Goal: Navigation & Orientation: Find specific page/section

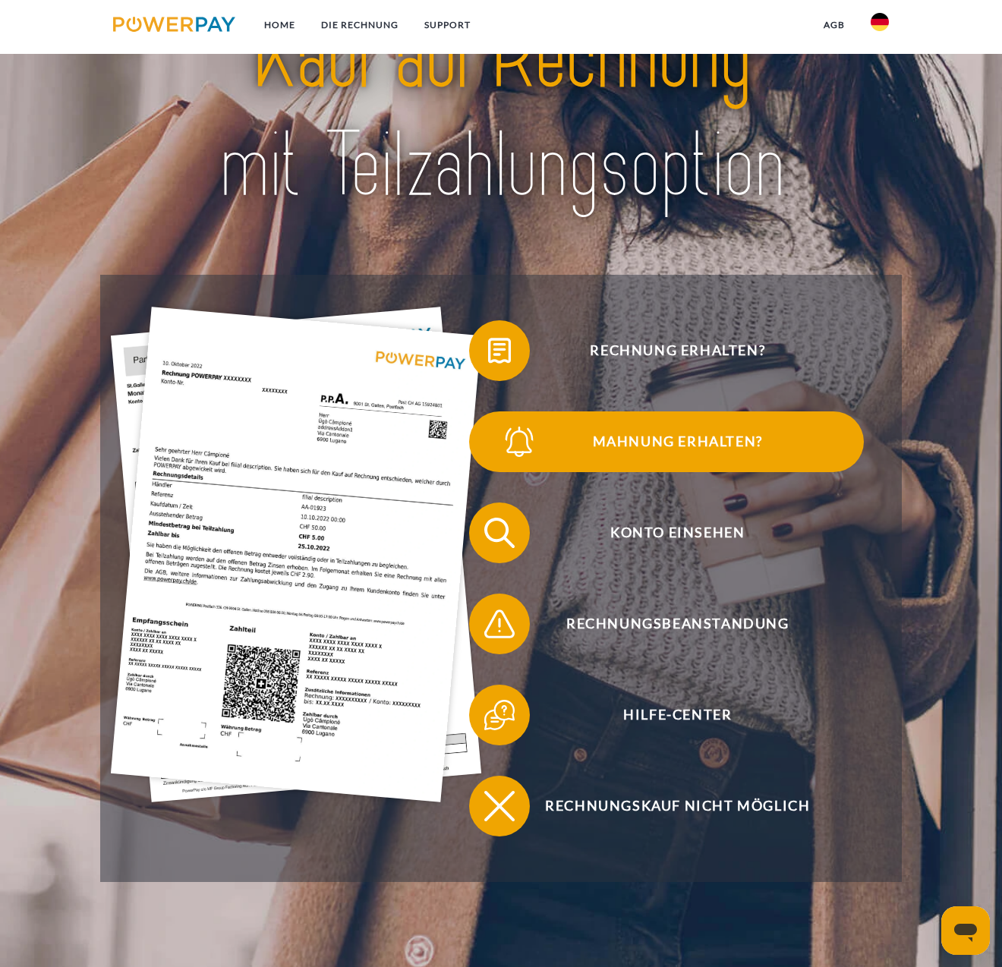
scroll to position [152, 0]
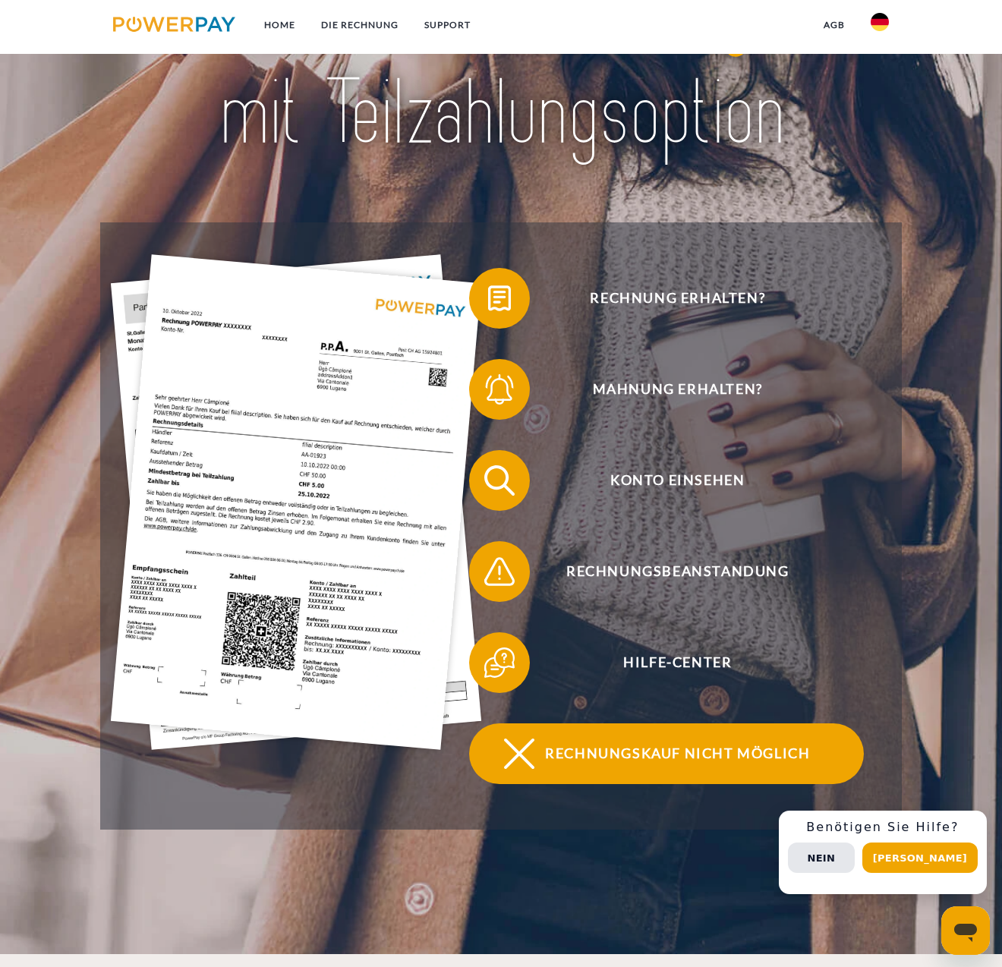
click at [803, 769] on span "Rechnungskauf nicht möglich" at bounding box center [678, 753] width 372 height 61
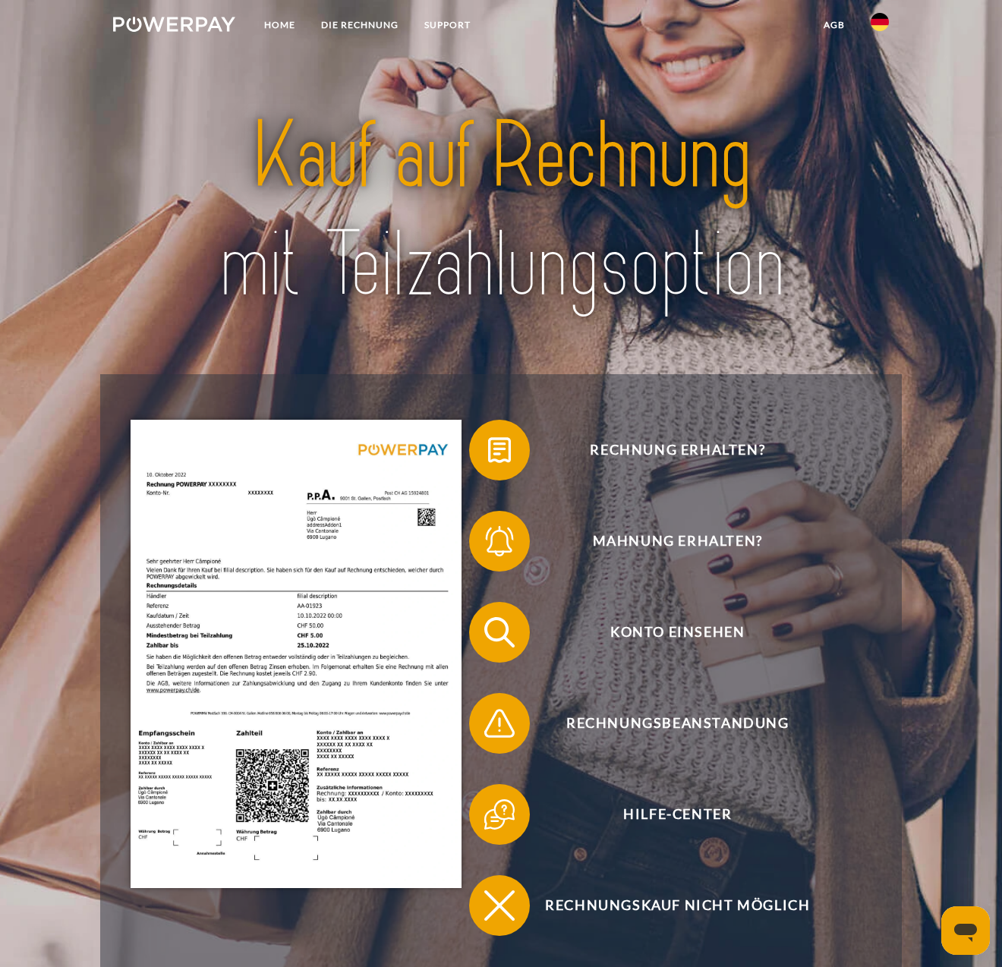
scroll to position [192, 0]
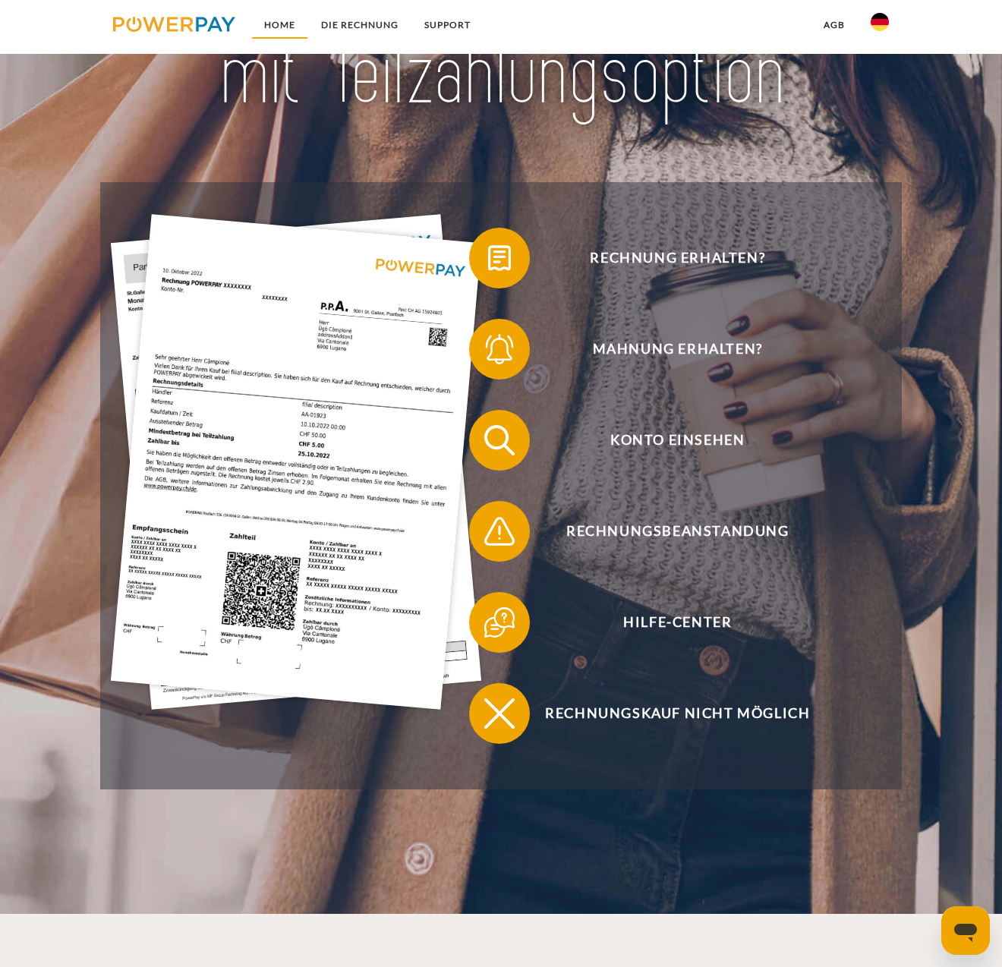
click at [291, 21] on link "Home" at bounding box center [279, 24] width 57 height 27
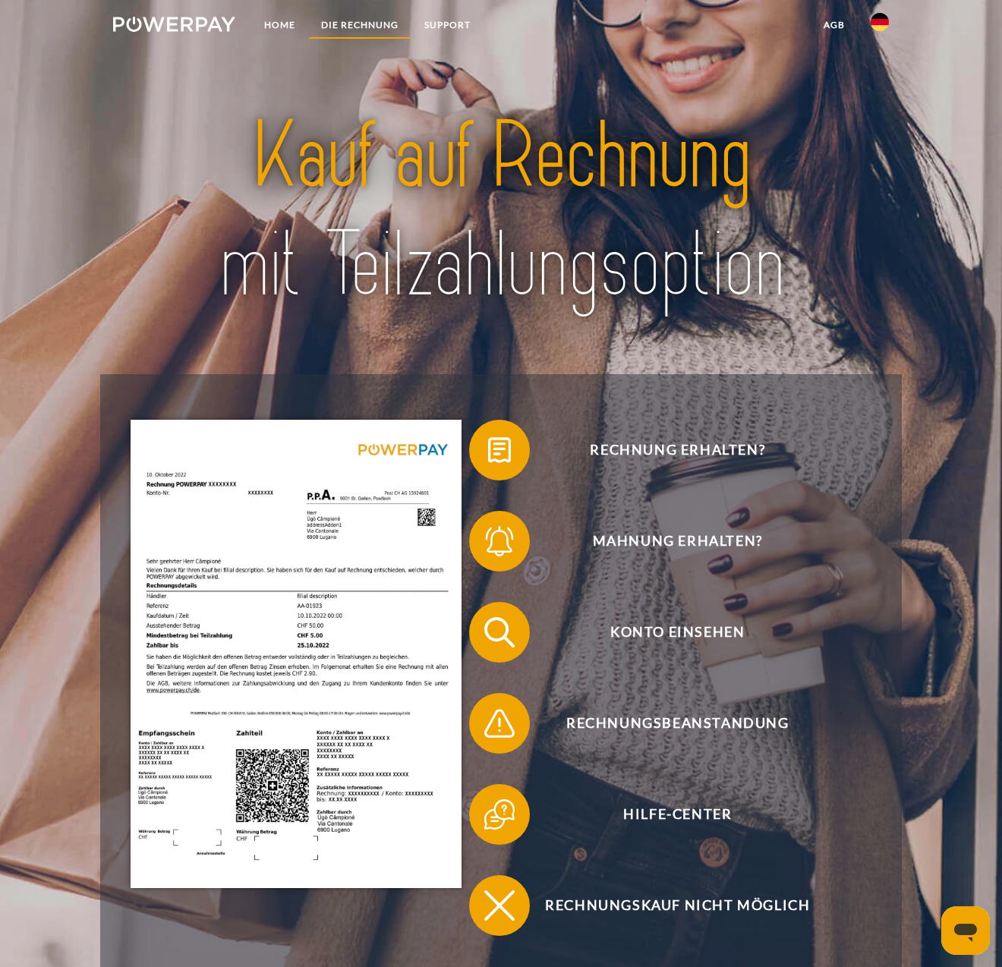
click at [354, 28] on link "DIE RECHNUNG" at bounding box center [359, 24] width 103 height 27
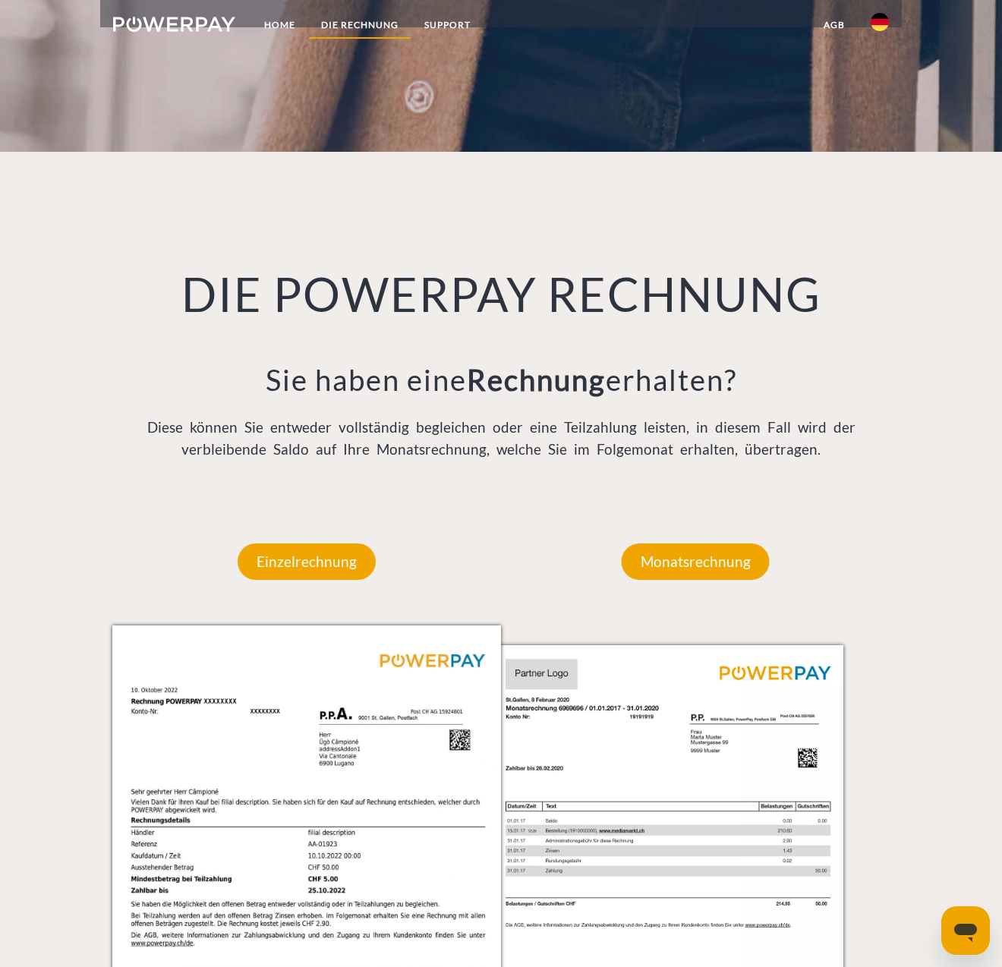
scroll to position [1108, 0]
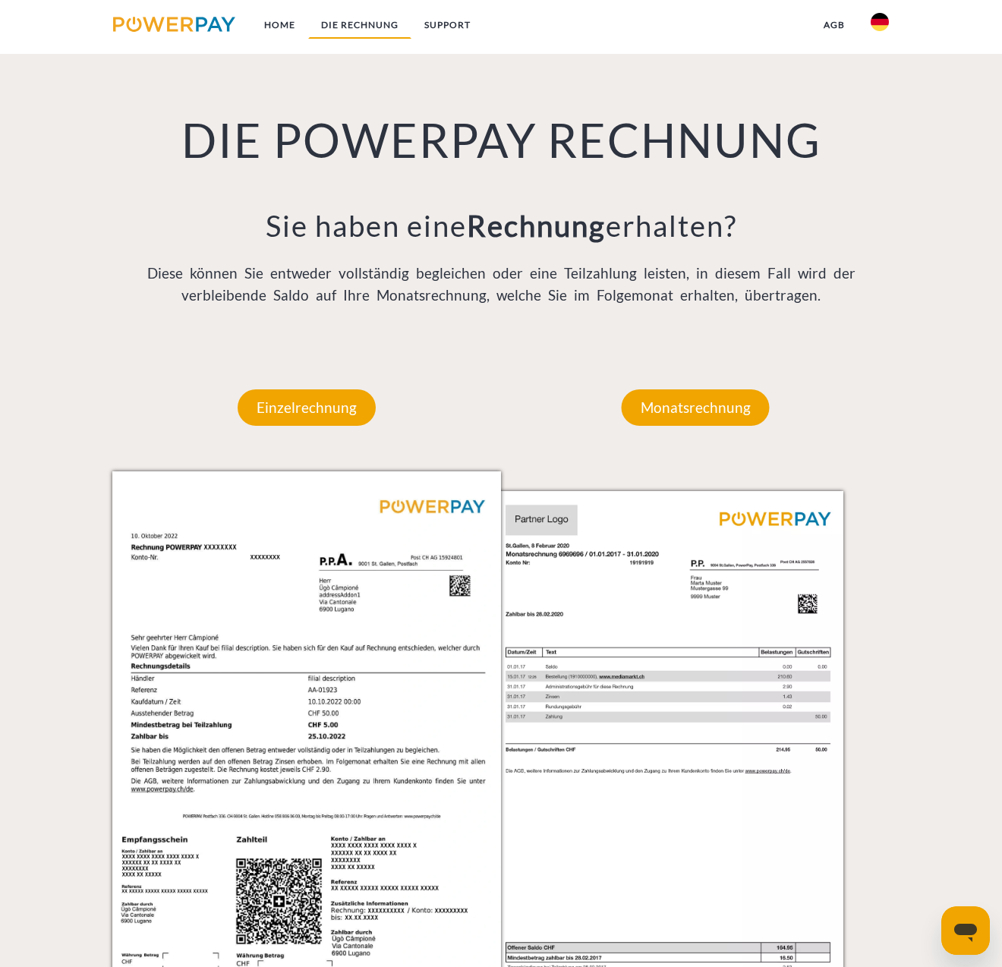
click at [366, 28] on link "DIE RECHNUNG" at bounding box center [359, 24] width 103 height 27
click at [467, 30] on link "SUPPORT" at bounding box center [447, 24] width 72 height 27
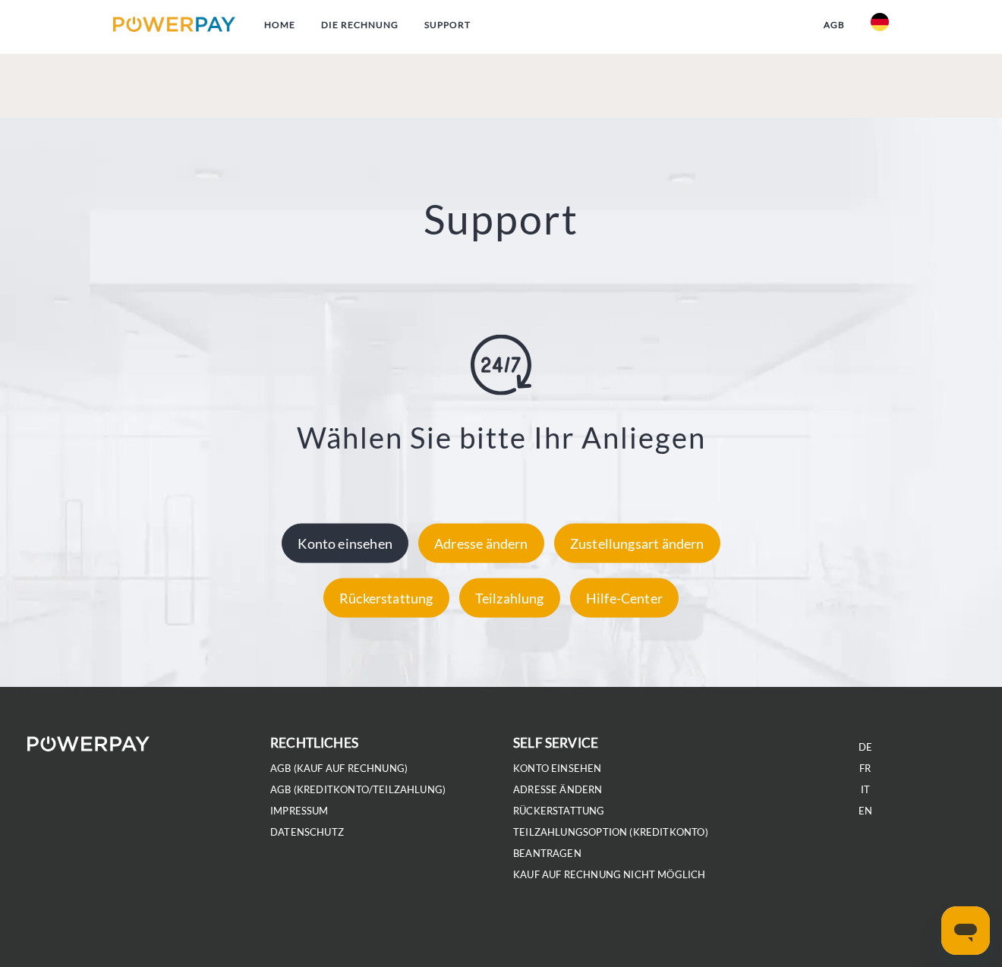
click at [353, 548] on div "Konto einsehen" at bounding box center [344, 542] width 127 height 39
